Goal: Task Accomplishment & Management: Manage account settings

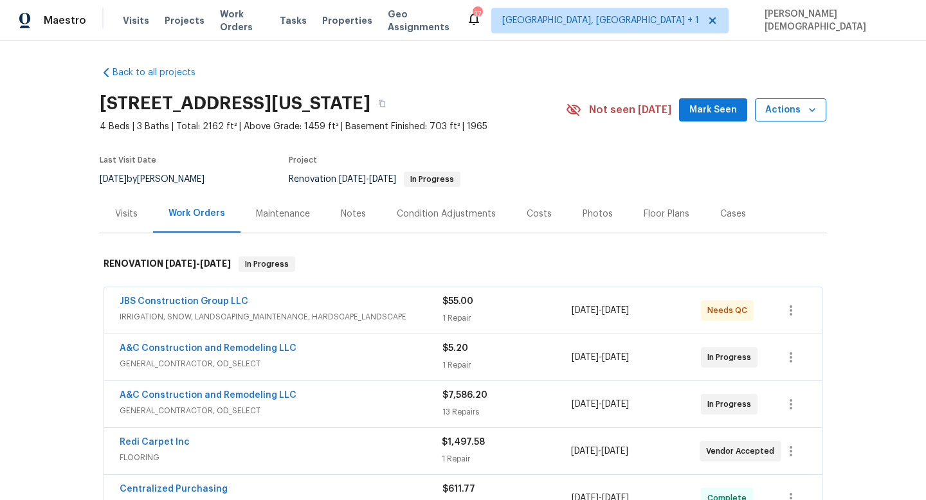
click at [789, 114] on span "Actions" at bounding box center [790, 110] width 51 height 16
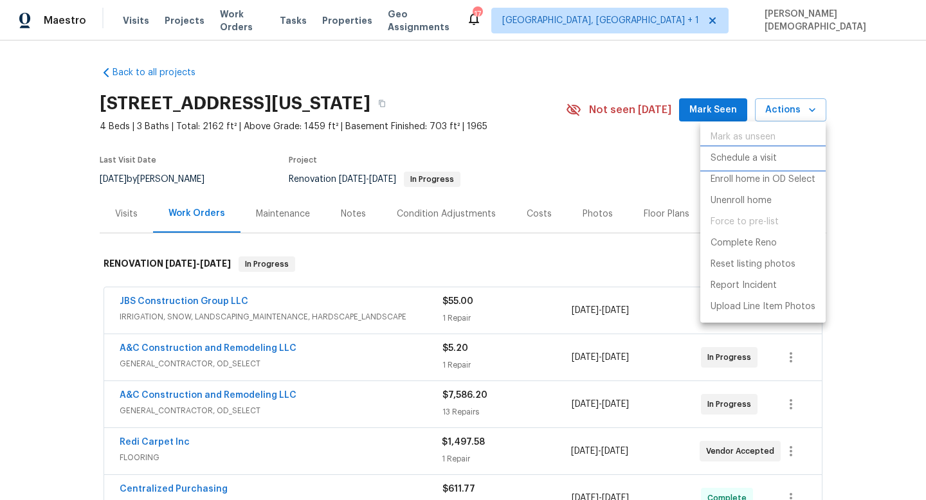
click at [743, 161] on p "Schedule a visit" at bounding box center [744, 159] width 66 height 14
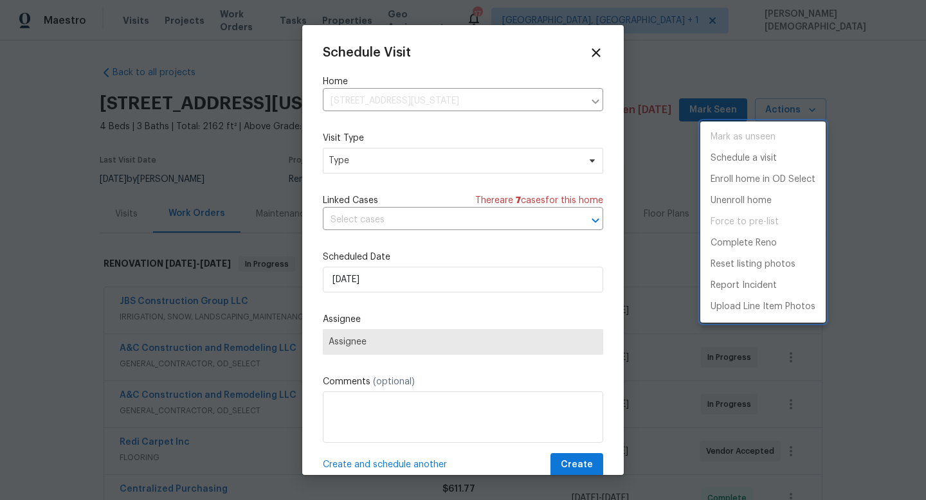
click at [384, 219] on div at bounding box center [463, 250] width 926 height 500
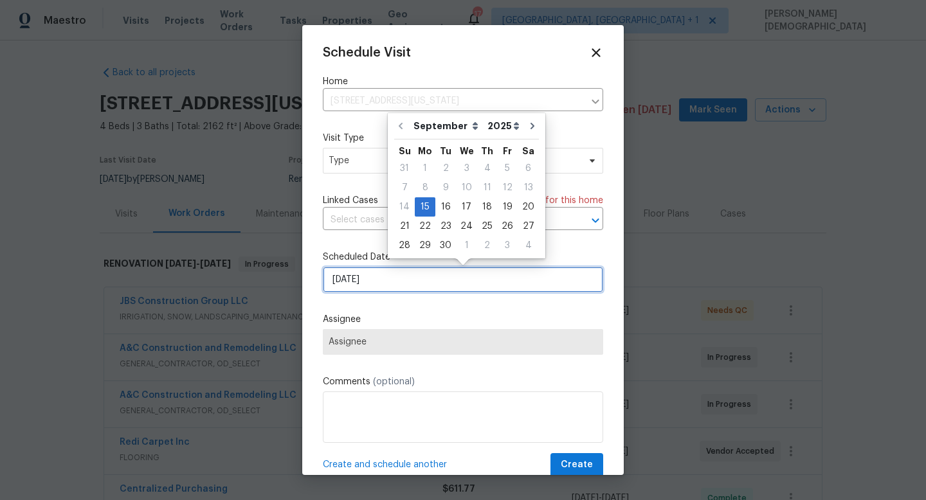
click at [390, 286] on input "[DATE]" at bounding box center [463, 280] width 280 height 26
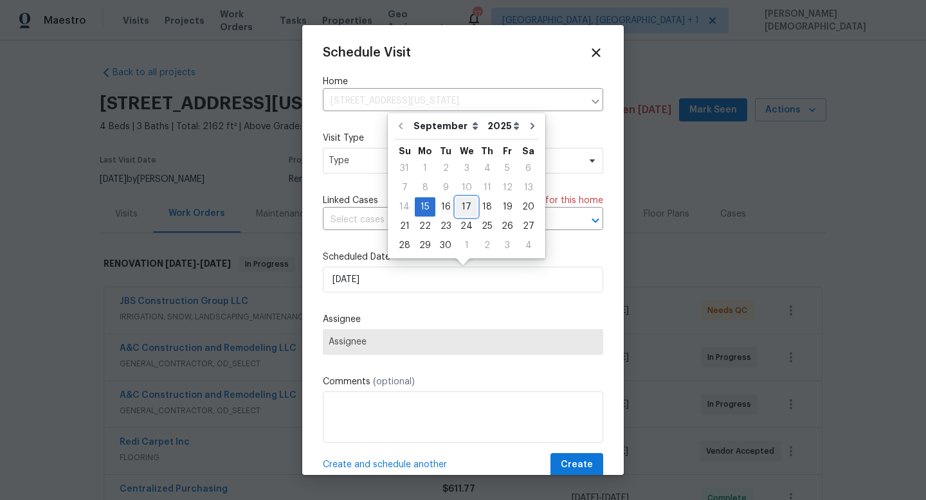
click at [466, 205] on div "17" at bounding box center [466, 207] width 21 height 18
type input "[DATE]"
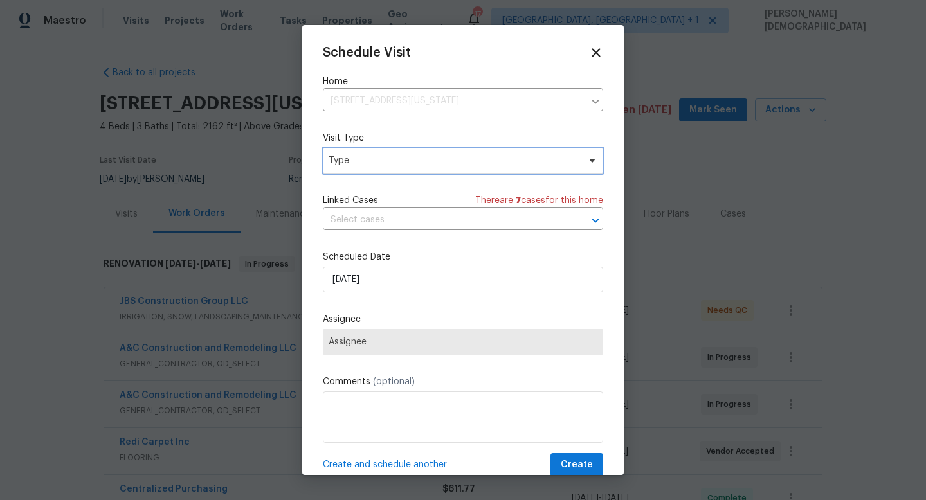
click at [387, 161] on span "Type" at bounding box center [454, 160] width 250 height 13
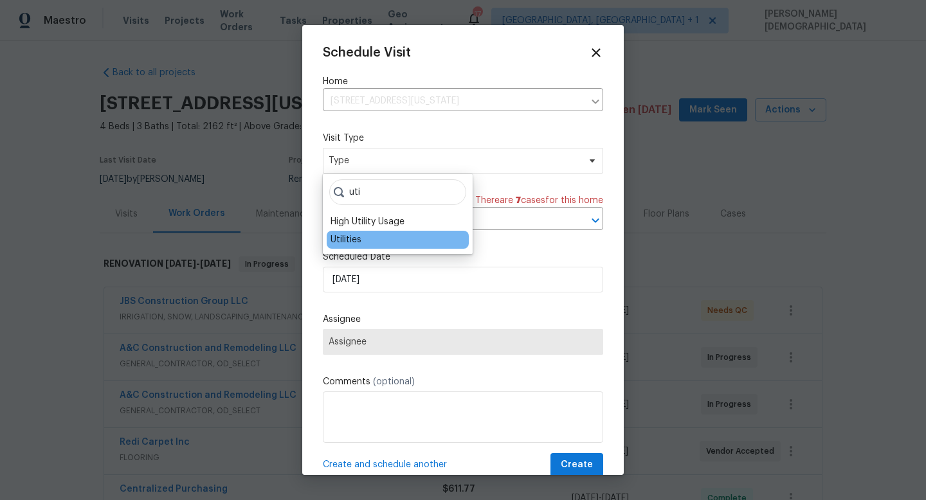
type input "uti"
click at [363, 248] on div "Utilities" at bounding box center [398, 240] width 142 height 18
click at [365, 235] on div "Utilities" at bounding box center [398, 240] width 142 height 18
click at [350, 238] on div "Utilities" at bounding box center [346, 239] width 31 height 13
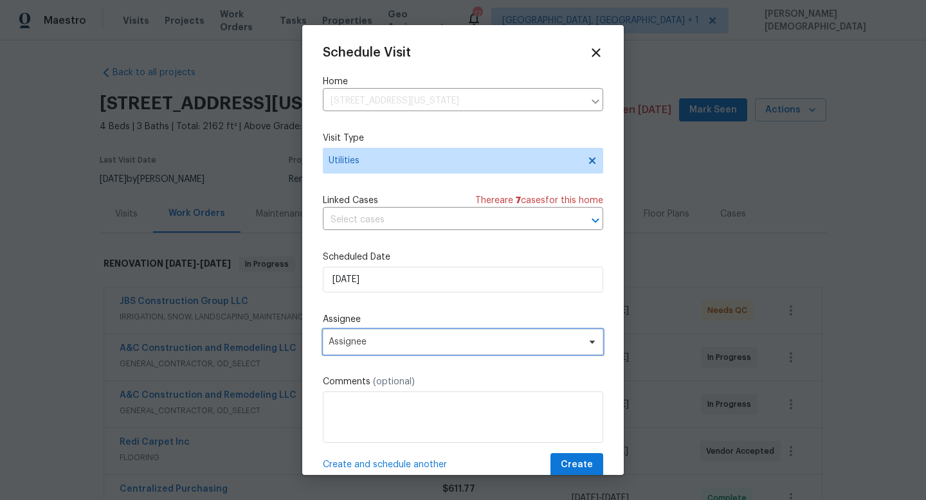
click at [405, 340] on span "Assignee" at bounding box center [455, 342] width 252 height 10
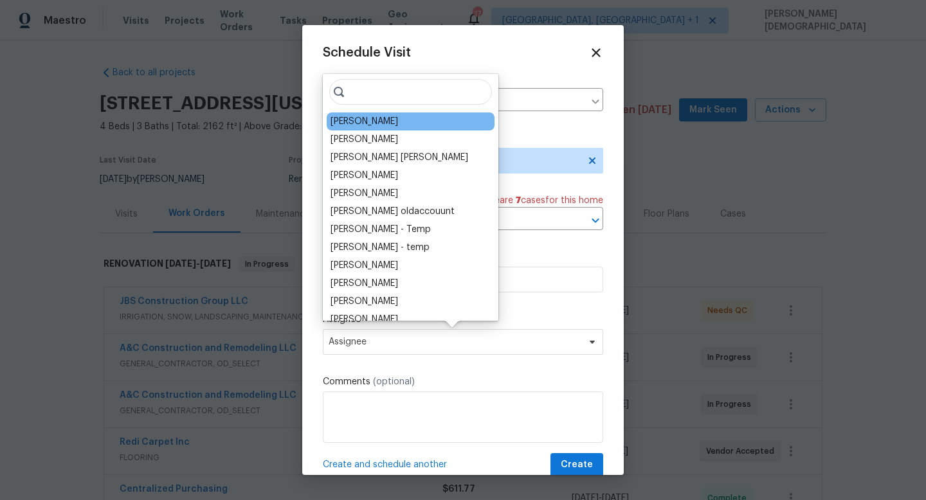
click at [383, 120] on div "[PERSON_NAME]" at bounding box center [365, 121] width 68 height 13
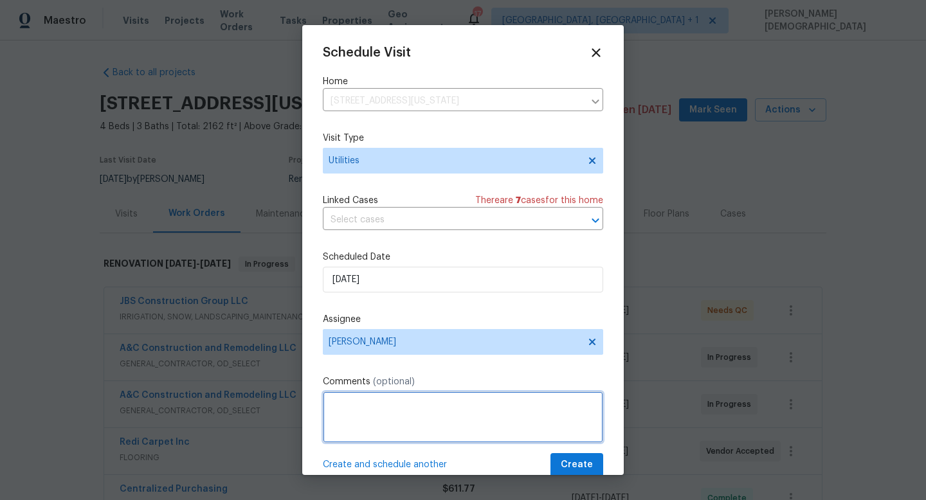
click at [422, 421] on textarea at bounding box center [463, 417] width 280 height 51
paste textarea "An appoitment has been scheduled for [DATE] around 9am - 11am"
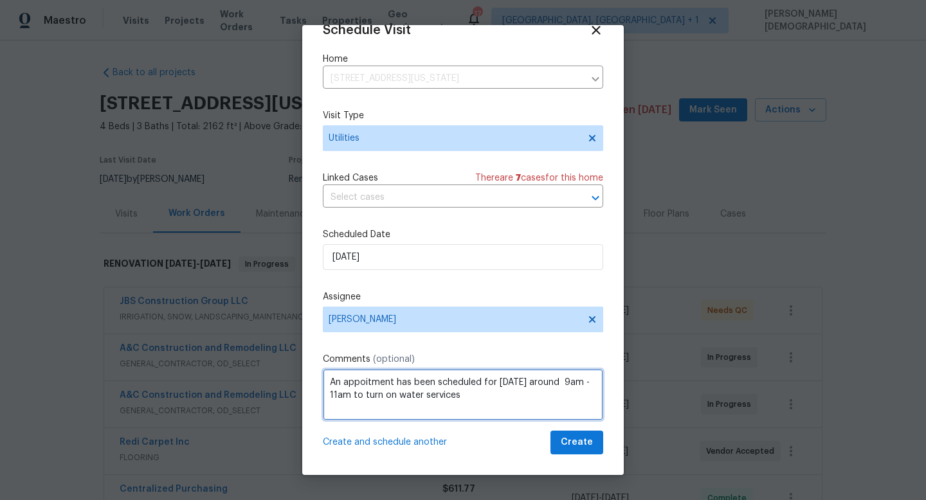
type textarea "An appoitment has been scheduled for [DATE] around 9am - 11am to turn on water …"
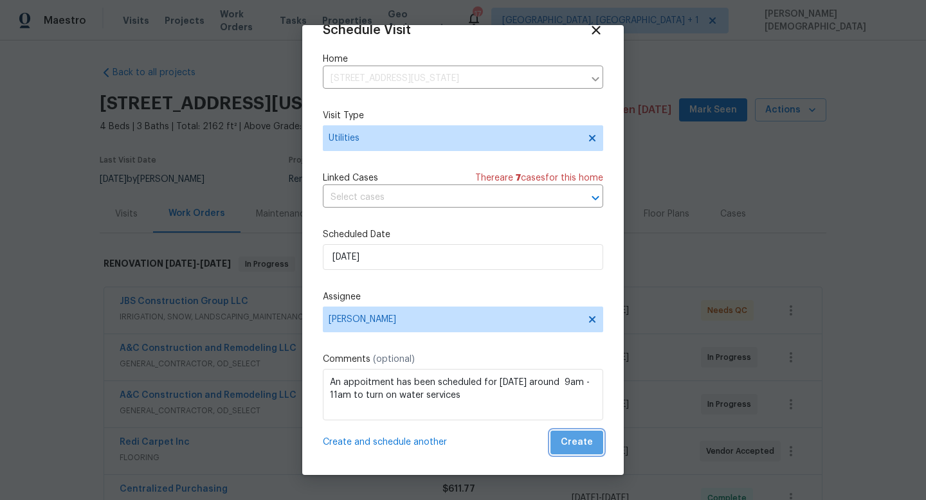
click at [590, 442] on span "Create" at bounding box center [577, 443] width 32 height 16
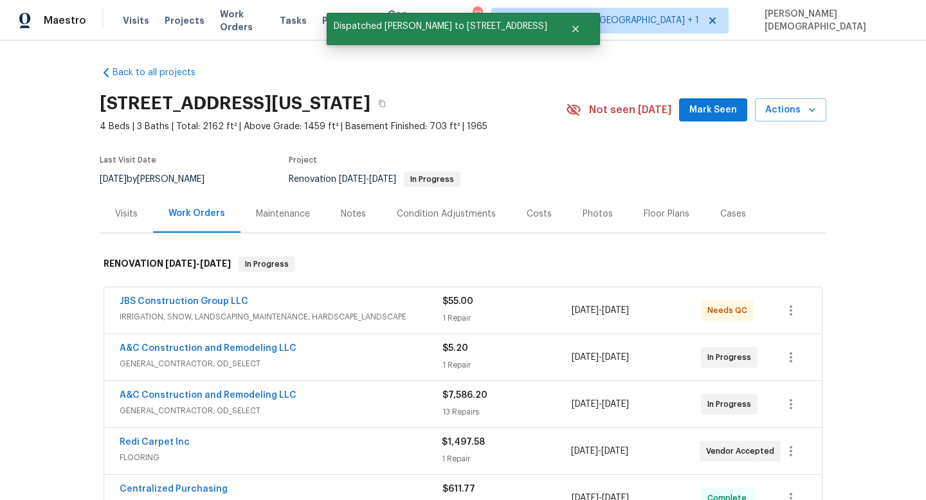
click at [123, 211] on div "Visits" at bounding box center [126, 214] width 23 height 13
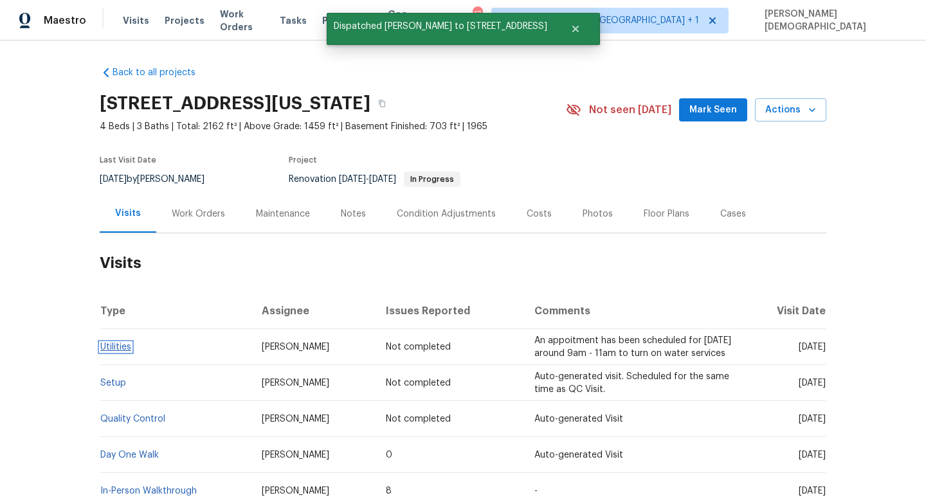
click at [120, 349] on link "Utilities" at bounding box center [115, 347] width 31 height 9
